Goal: Task Accomplishment & Management: Manage account settings

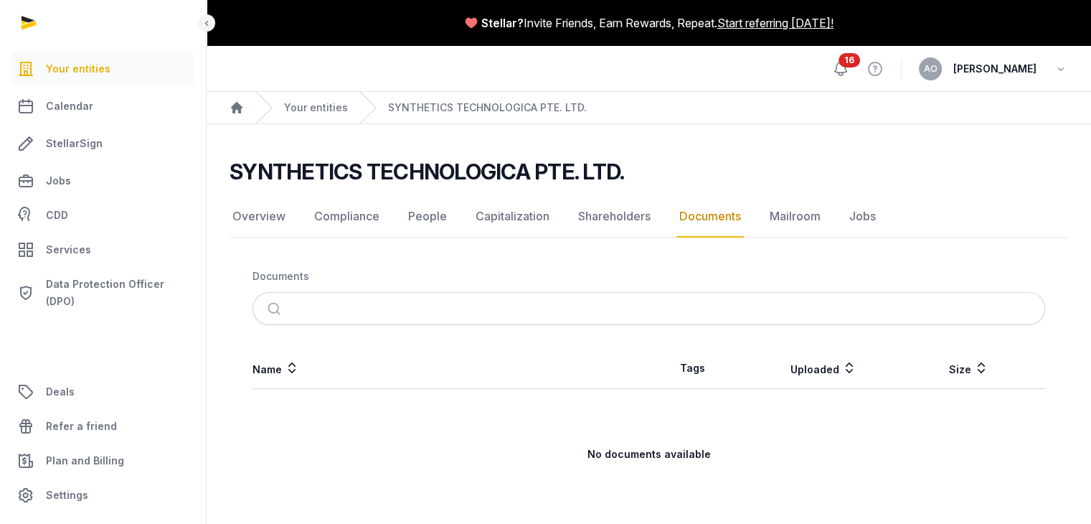
click at [845, 74] on icon at bounding box center [841, 68] width 12 height 13
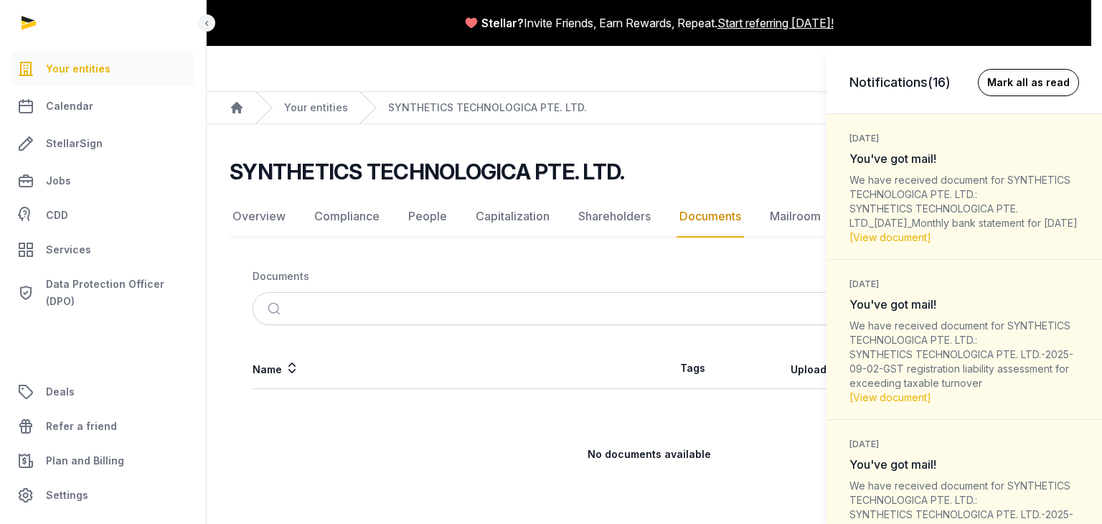
click at [1024, 76] on button "Mark all as read" at bounding box center [1027, 82] width 101 height 27
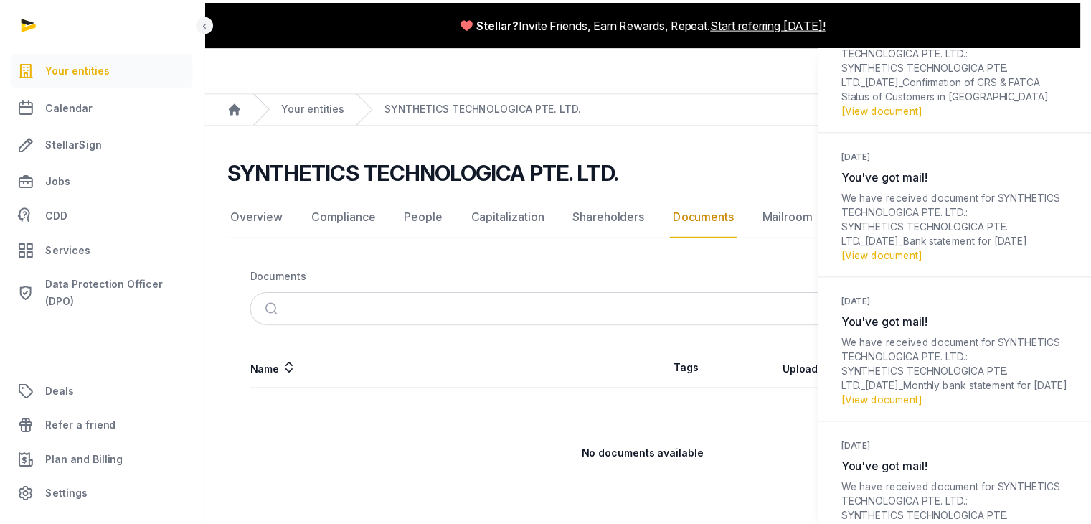
scroll to position [1649, 0]
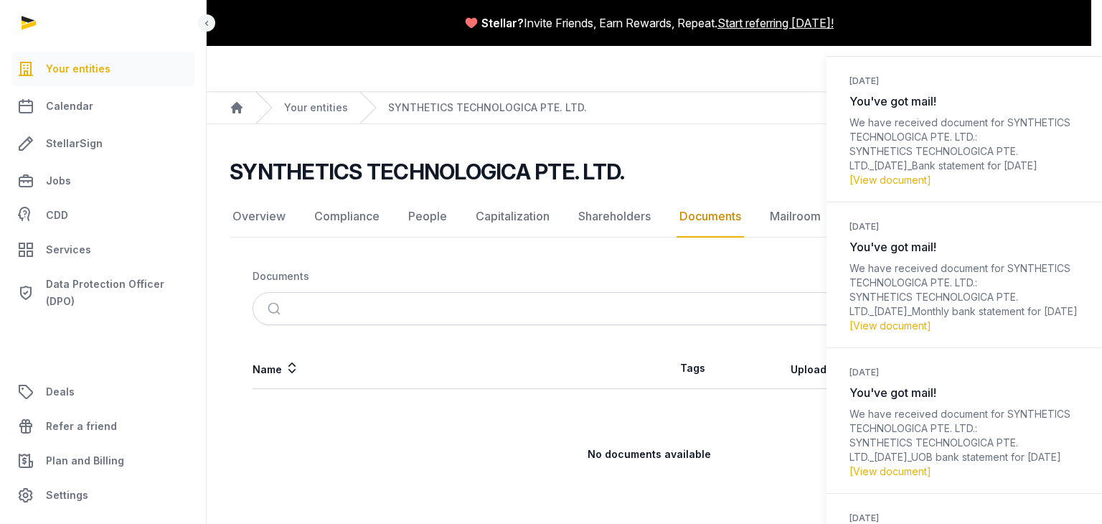
click at [697, 147] on div "Notifications (0) [PERSON_NAME] all as read [DATE] You've got mail! We have rec…" at bounding box center [551, 262] width 1102 height 524
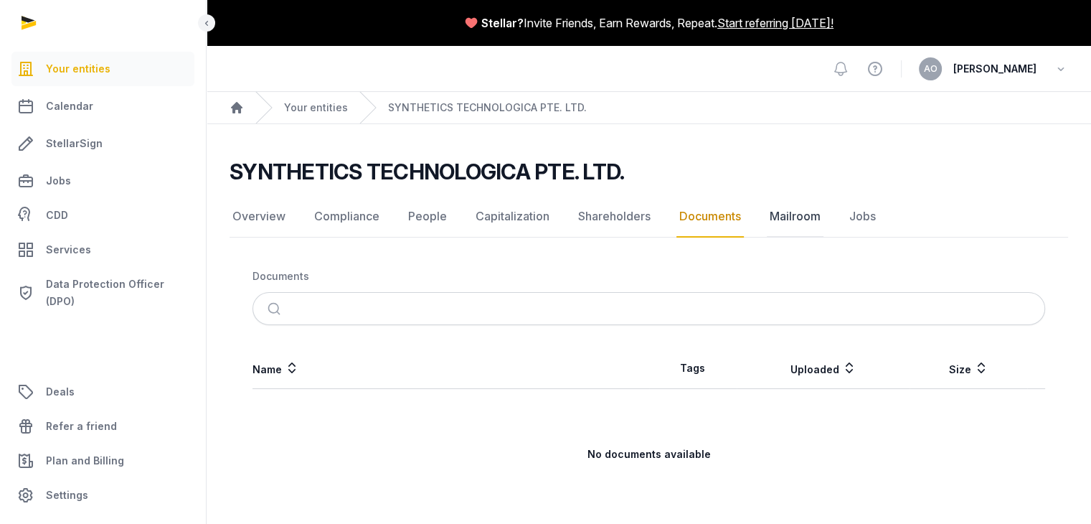
click at [797, 222] on link "Mailroom" at bounding box center [795, 217] width 57 height 42
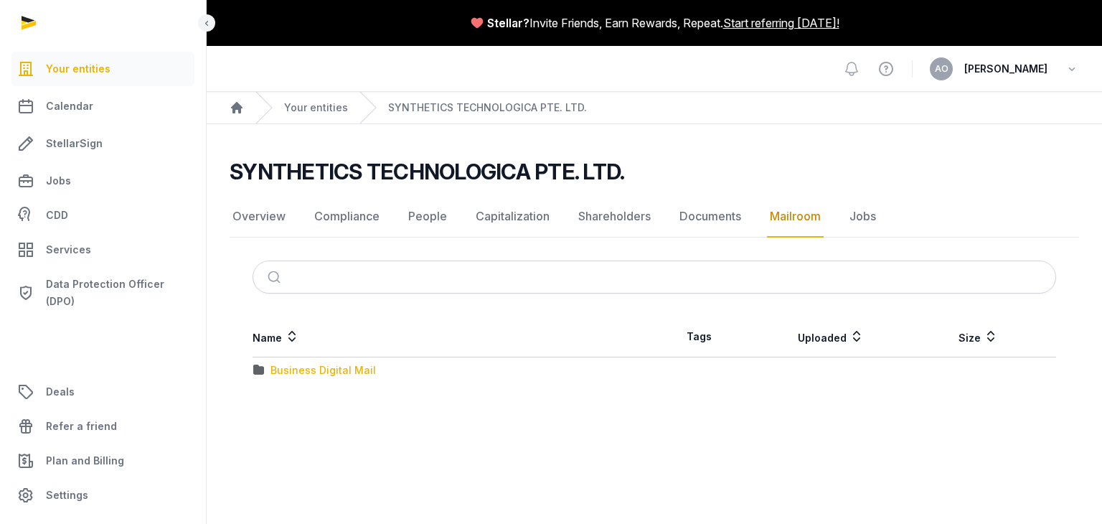
click at [354, 368] on div "Business Digital Mail" at bounding box center [322, 370] width 105 height 14
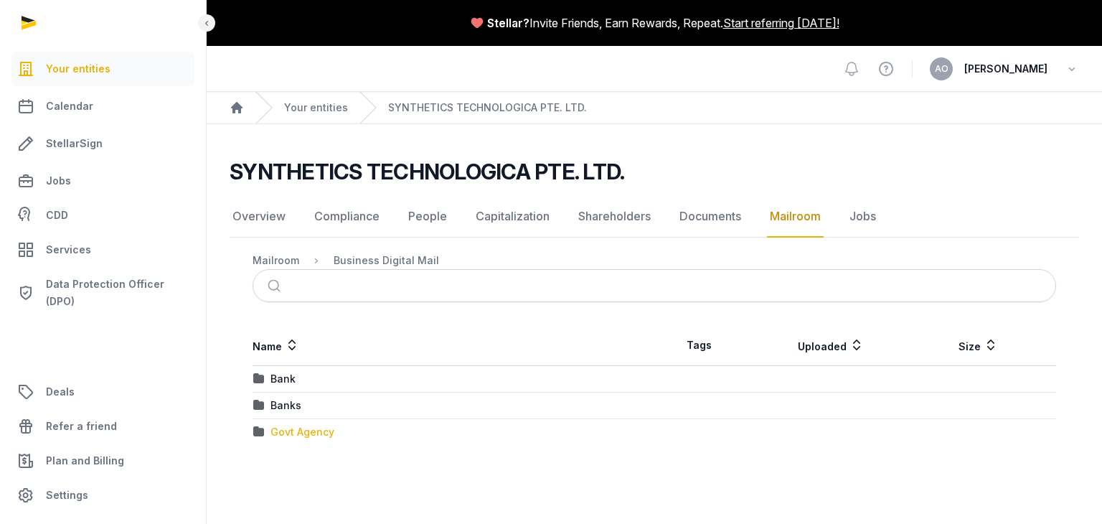
click at [291, 428] on div "Govt Agency" at bounding box center [302, 432] width 64 height 14
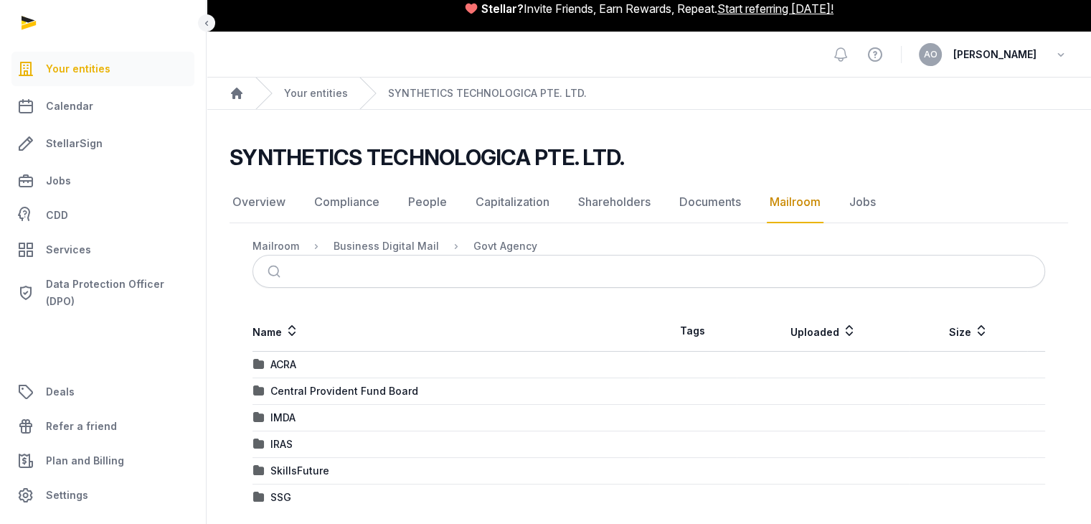
scroll to position [28, 0]
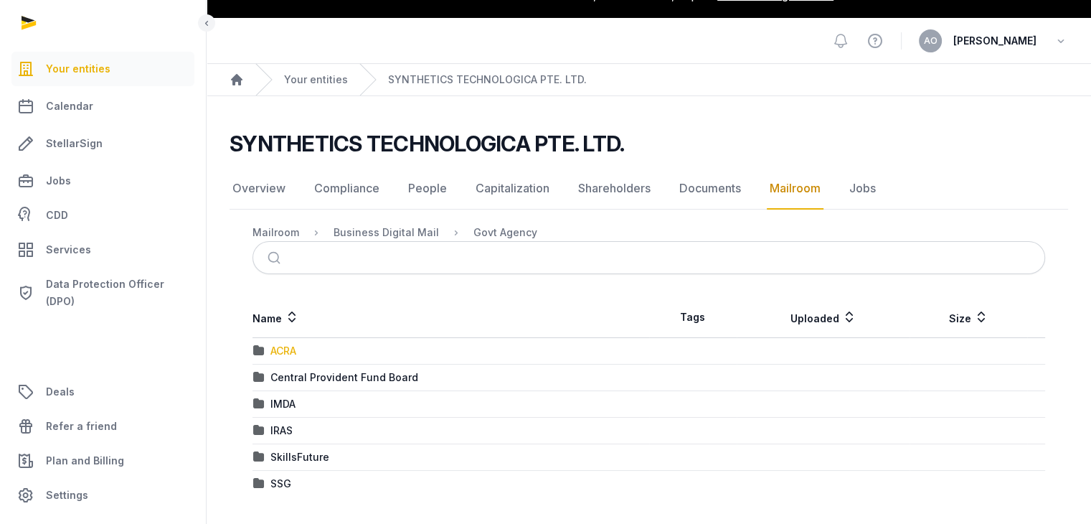
click at [281, 349] on div "ACRA" at bounding box center [283, 351] width 26 height 14
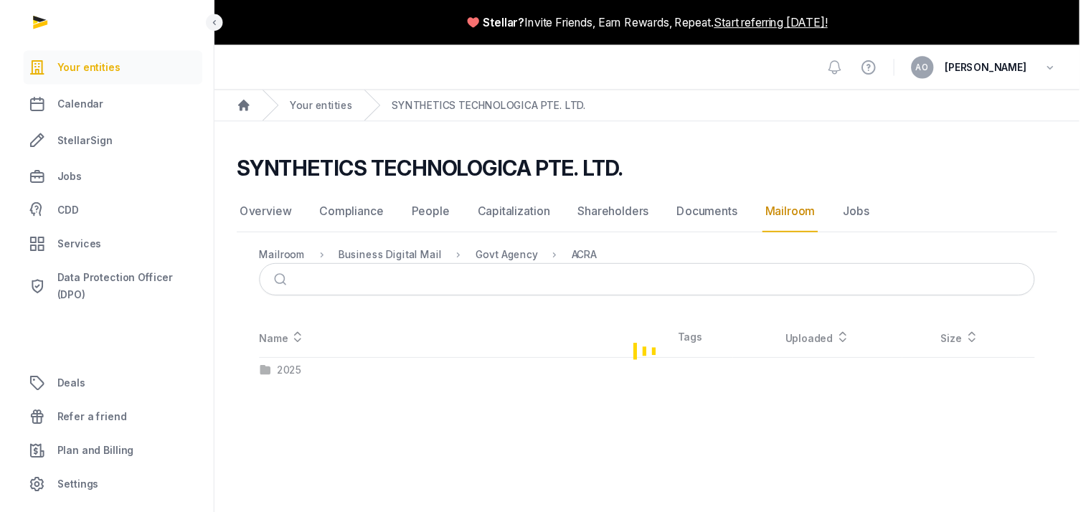
scroll to position [0, 0]
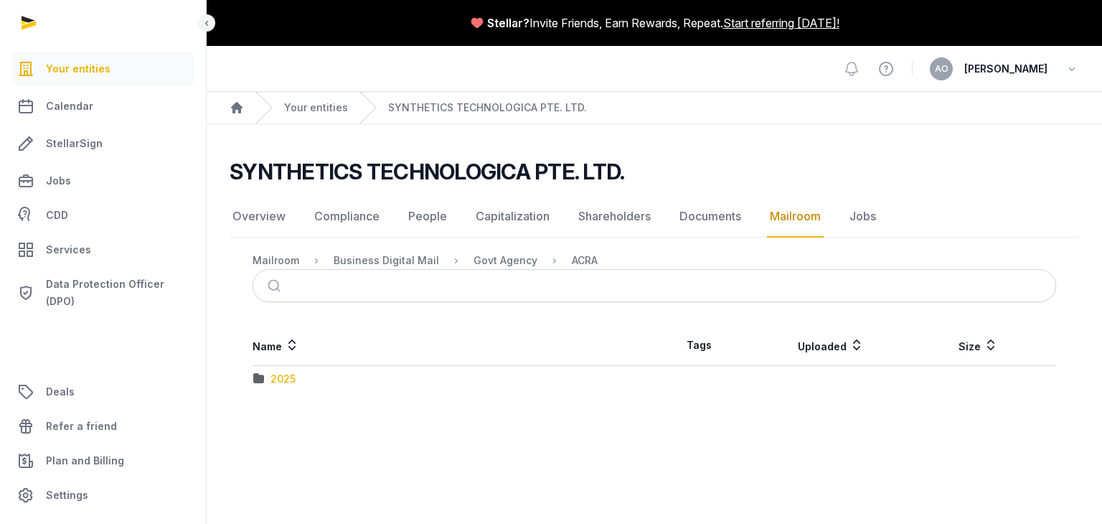
click at [270, 376] on div "2025" at bounding box center [282, 378] width 25 height 14
